Goal: Find specific page/section: Find specific page/section

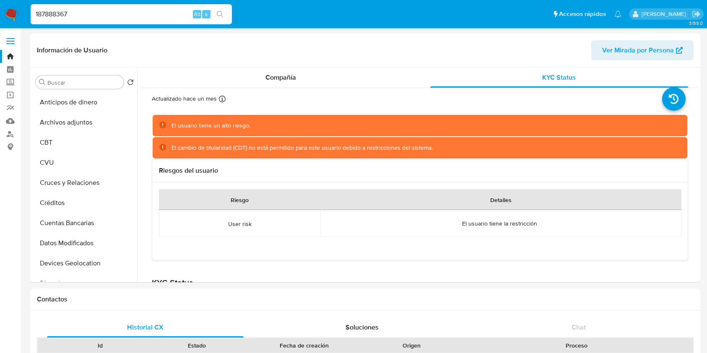
select select "10"
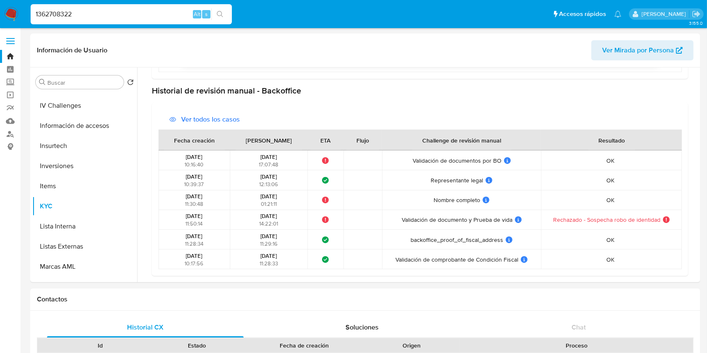
type input "1362708322"
click at [215, 19] on button "search-icon" at bounding box center [219, 14] width 17 height 12
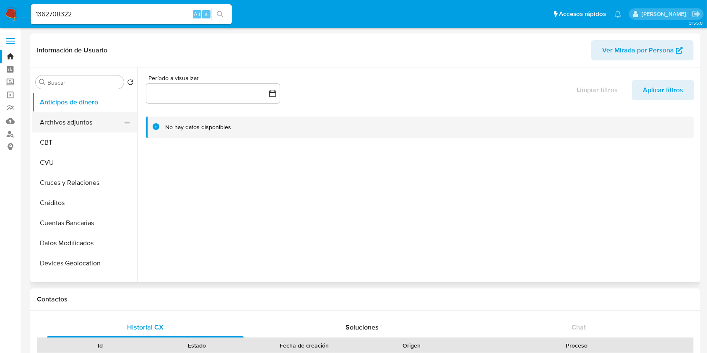
select select "10"
click at [65, 117] on button "Archivos adjuntos" at bounding box center [81, 122] width 98 height 20
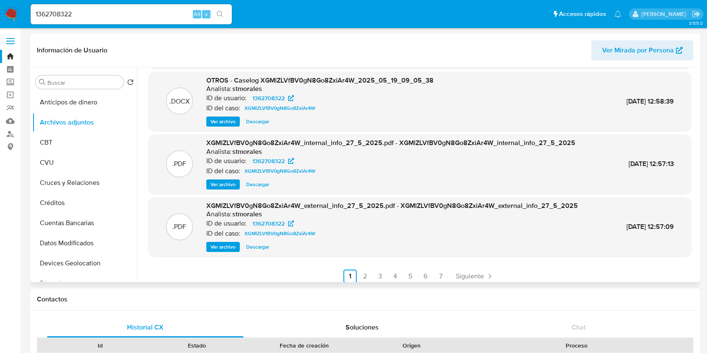
scroll to position [70, 0]
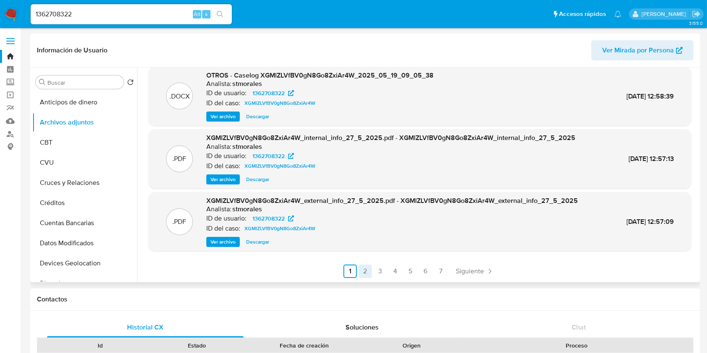
click at [367, 270] on link "2" at bounding box center [365, 271] width 13 height 13
click at [399, 271] on link "3" at bounding box center [402, 271] width 13 height 13
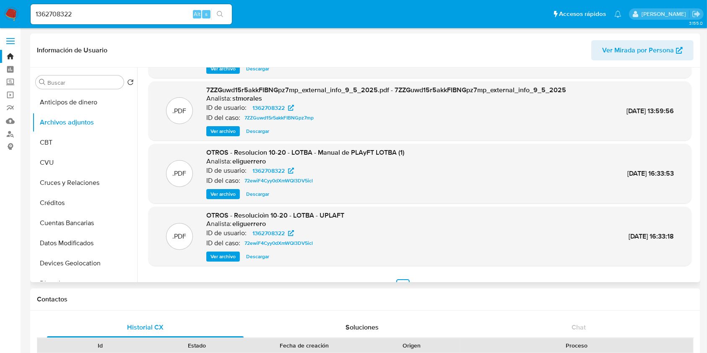
scroll to position [0, 0]
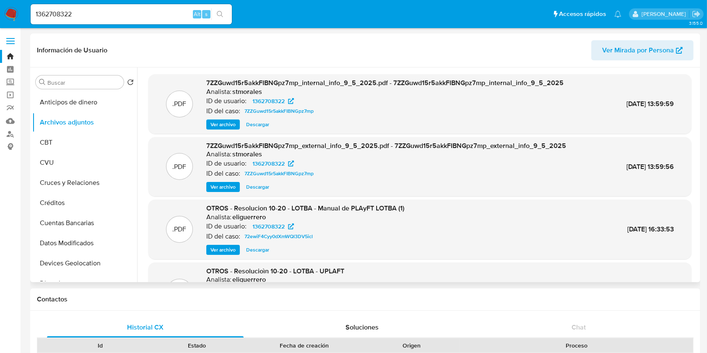
click at [226, 187] on span "Ver archivo" at bounding box center [223, 187] width 25 height 8
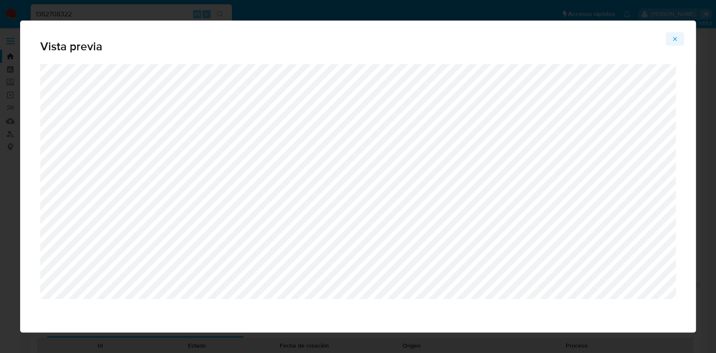
click at [668, 36] on button "Attachment preview" at bounding box center [675, 38] width 18 height 13
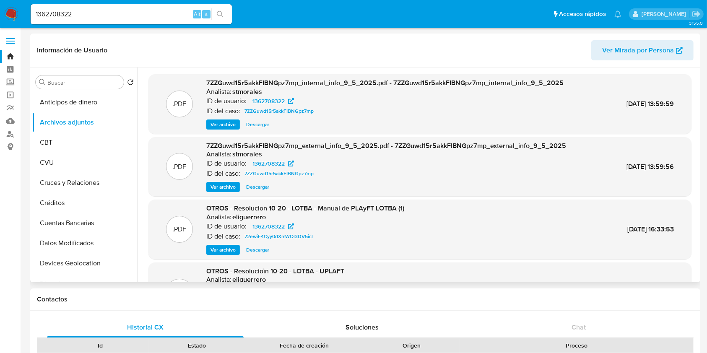
click at [217, 129] on span "Ver archivo" at bounding box center [223, 124] width 25 height 8
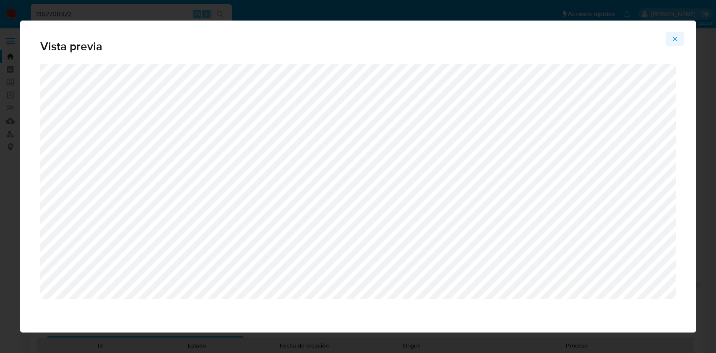
click at [673, 37] on icon "Attachment preview" at bounding box center [675, 39] width 7 height 7
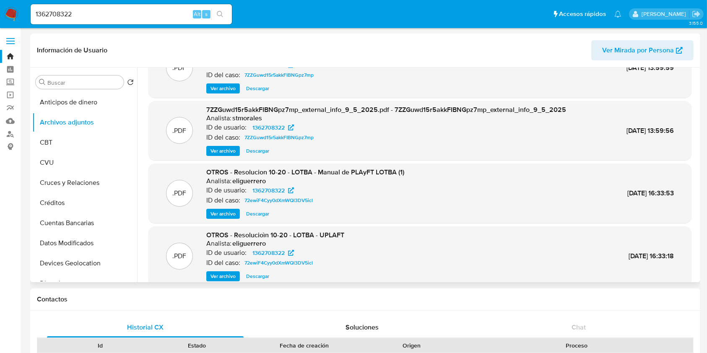
scroll to position [70, 0]
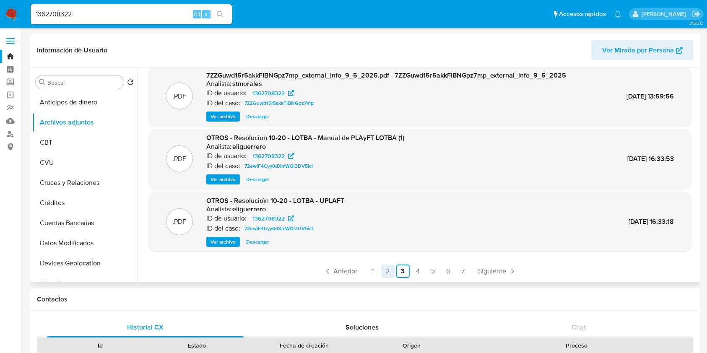
click at [384, 277] on link "2" at bounding box center [387, 271] width 13 height 13
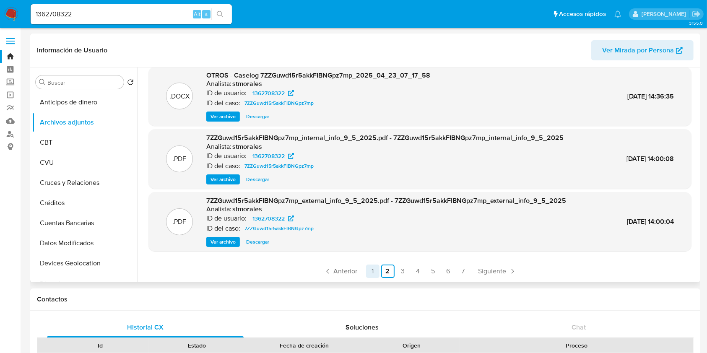
click at [372, 273] on link "1" at bounding box center [372, 271] width 13 height 13
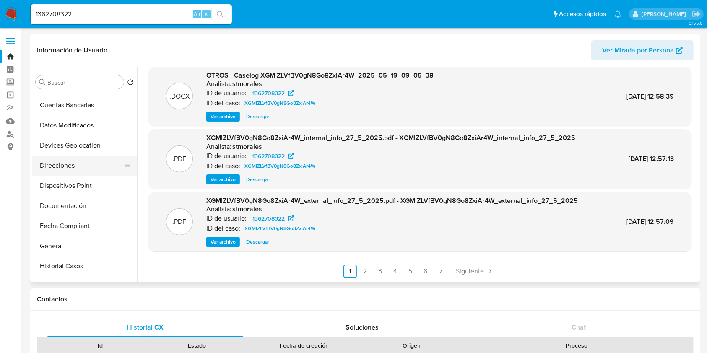
scroll to position [168, 0]
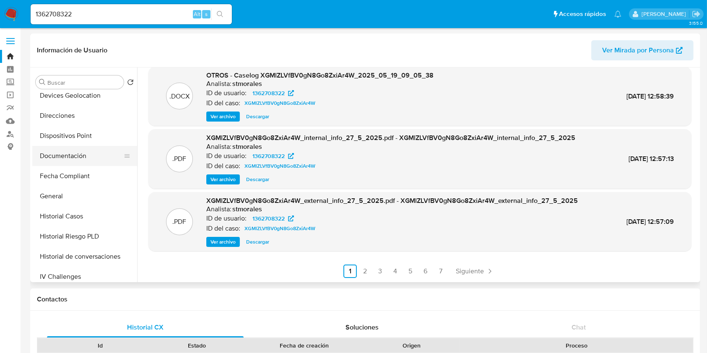
click at [70, 155] on button "Documentación" at bounding box center [81, 156] width 98 height 20
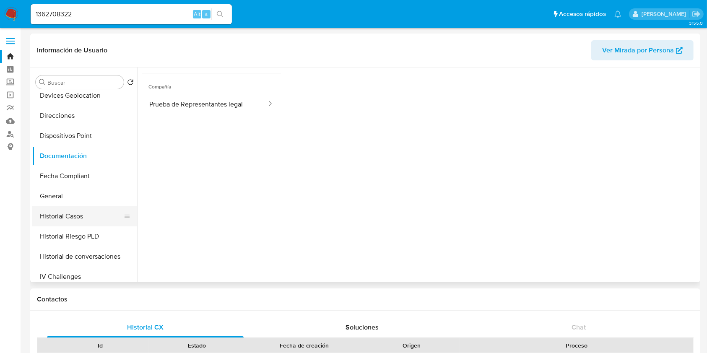
click at [70, 219] on button "Historial Casos" at bounding box center [81, 216] width 98 height 20
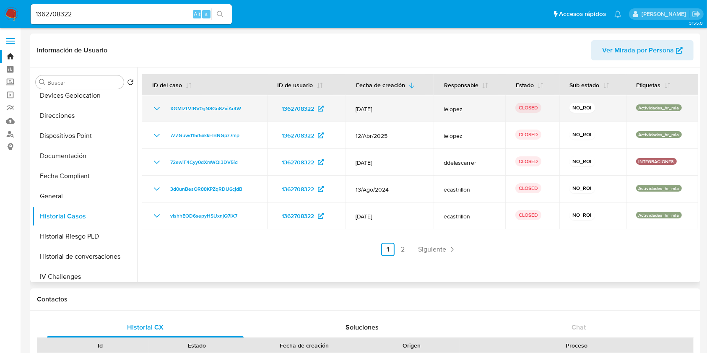
click at [153, 109] on icon "Mostrar/Ocultar" at bounding box center [157, 109] width 10 height 10
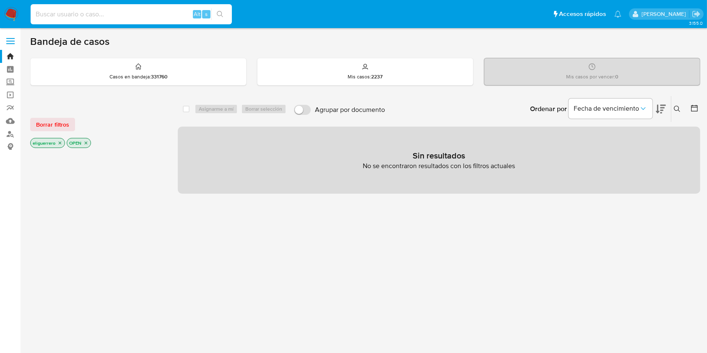
click at [107, 14] on input at bounding box center [131, 14] width 201 height 11
paste input "1362708322"
type input "1362708322"
click at [218, 17] on icon "search-icon" at bounding box center [220, 14] width 7 height 7
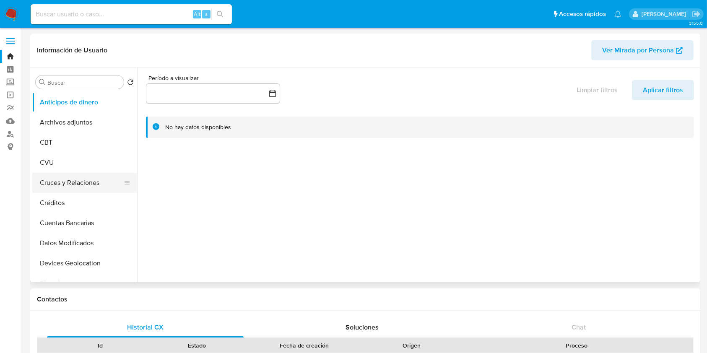
select select "10"
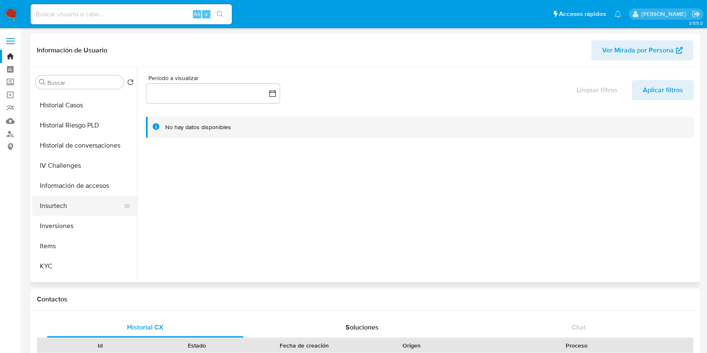
scroll to position [279, 0]
click at [57, 265] on button "KYC" at bounding box center [81, 266] width 98 height 20
